Goal: Find contact information: Find contact information

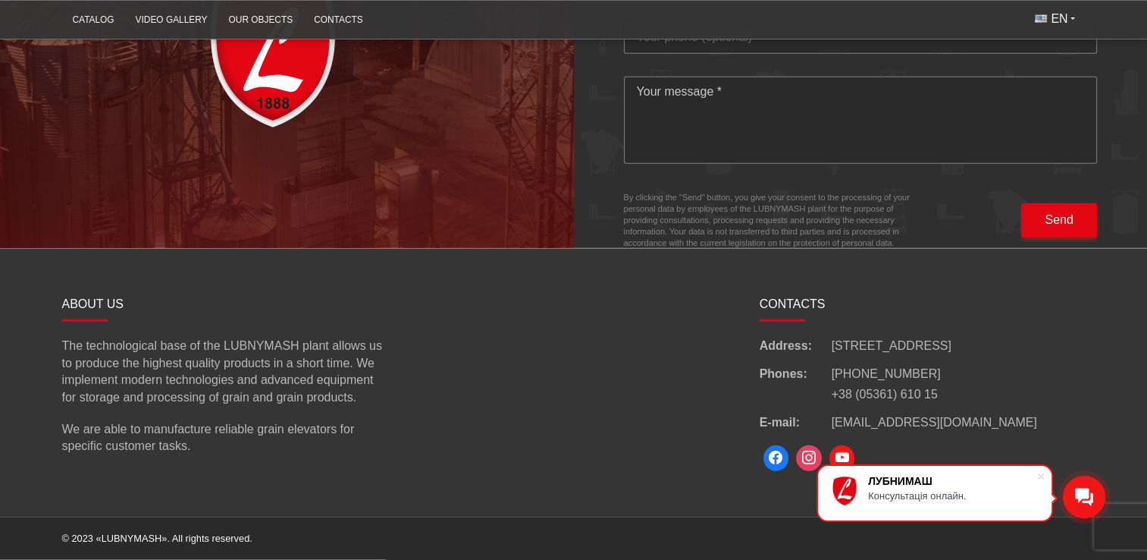
scroll to position [4321, 0]
click at [538, 422] on div at bounding box center [574, 382] width 349 height 183
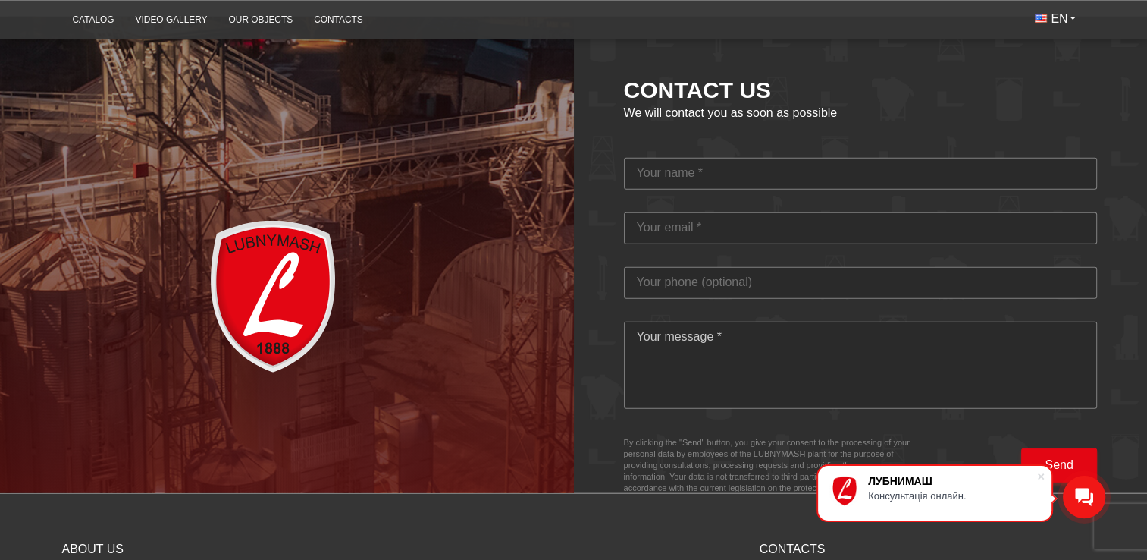
scroll to position [4017, 0]
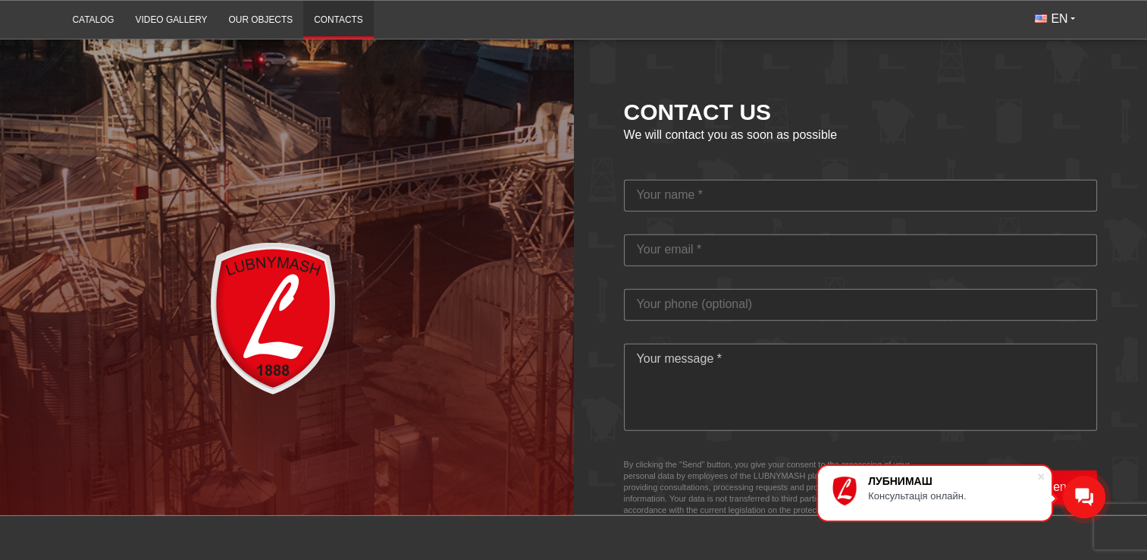
click at [353, 17] on link "Contacts" at bounding box center [338, 20] width 71 height 30
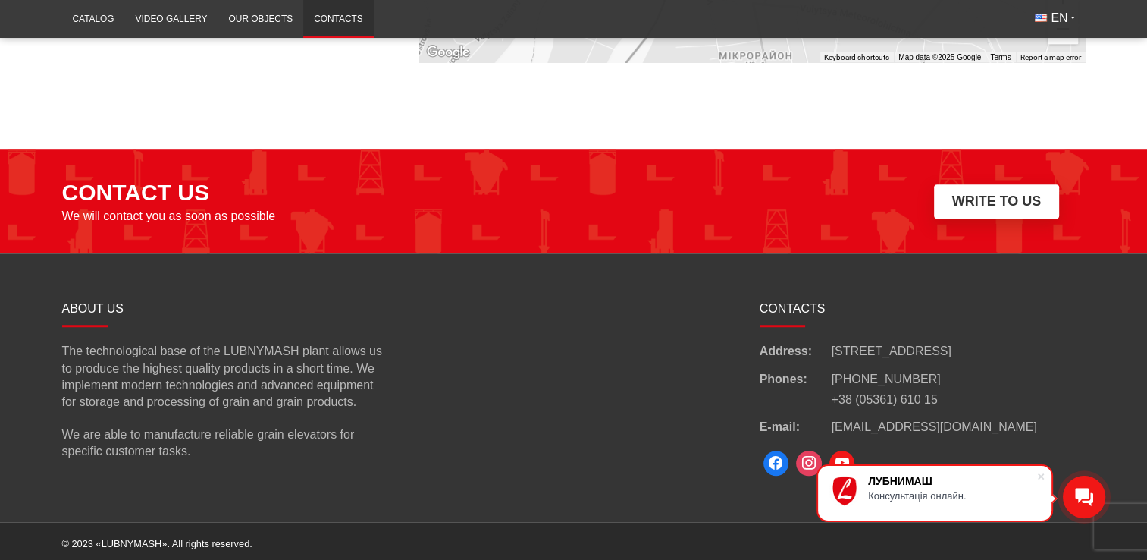
scroll to position [1155, 0]
